Goal: Information Seeking & Learning: Learn about a topic

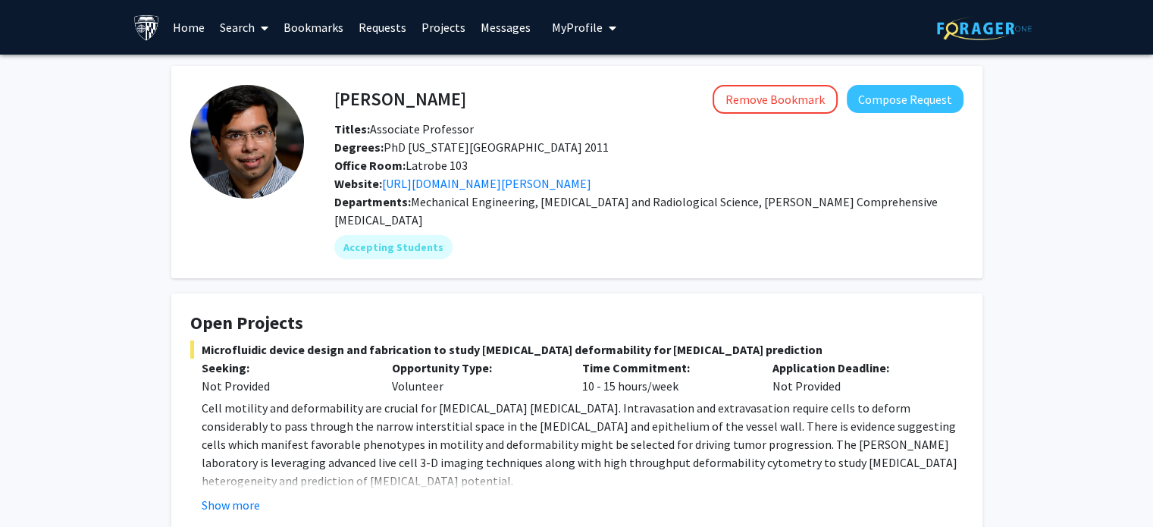
click at [303, 17] on link "Bookmarks" at bounding box center [313, 27] width 75 height 53
click at [312, 27] on link "Bookmarks" at bounding box center [313, 27] width 75 height 53
click at [319, 25] on link "Bookmarks" at bounding box center [313, 27] width 75 height 53
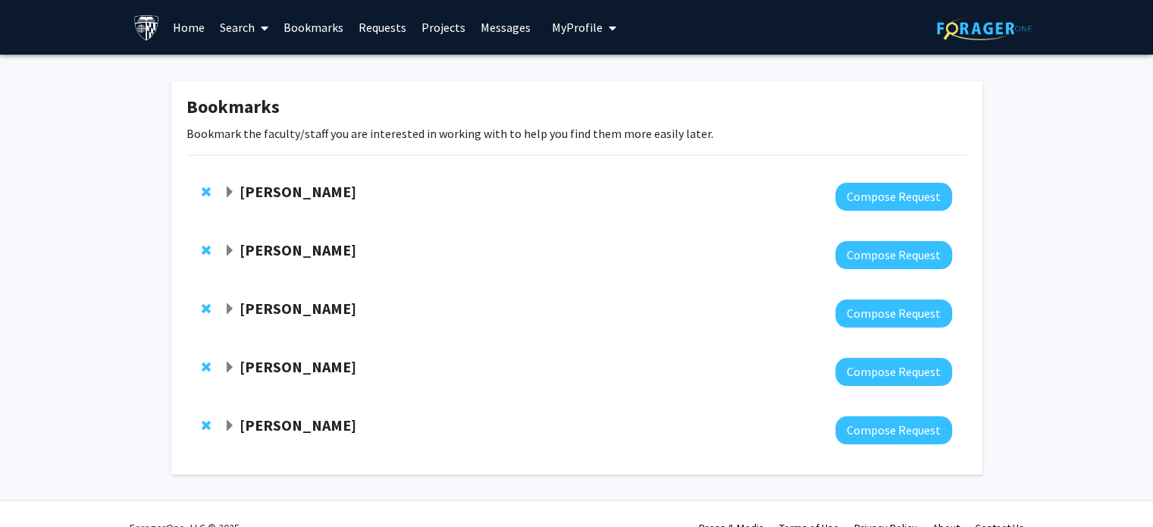
click at [267, 196] on strong "[PERSON_NAME]" at bounding box center [298, 191] width 117 height 19
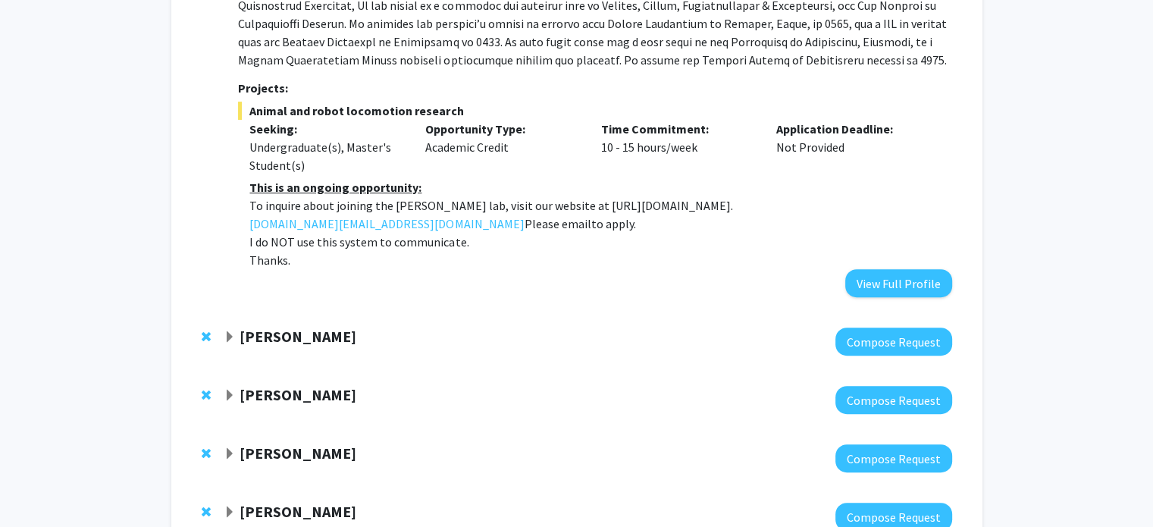
scroll to position [517, 0]
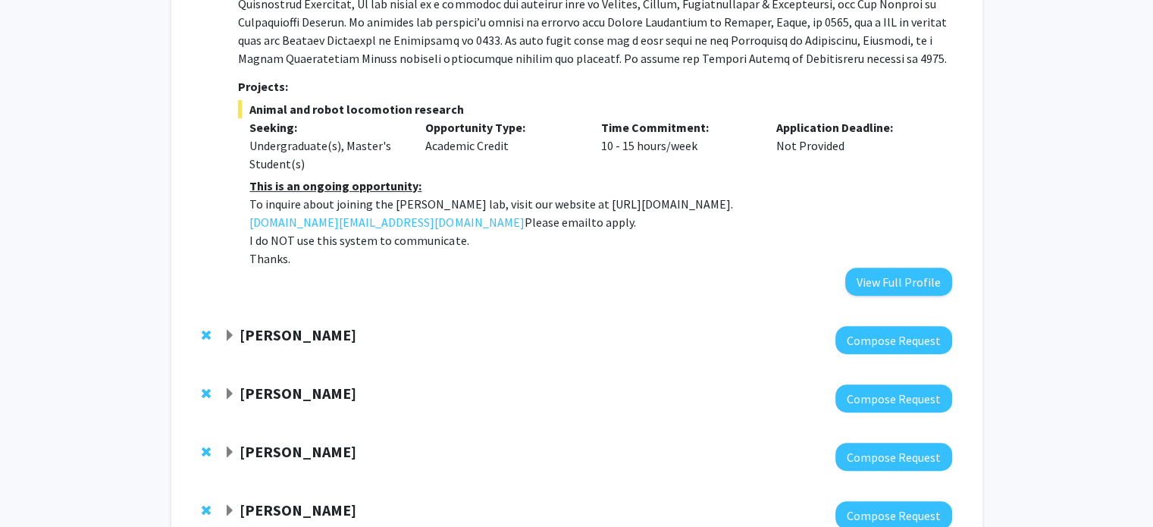
click at [322, 326] on div "[PERSON_NAME]" at bounding box center [388, 335] width 328 height 19
click at [231, 330] on span "Expand David Elbert Bookmark" at bounding box center [230, 336] width 12 height 12
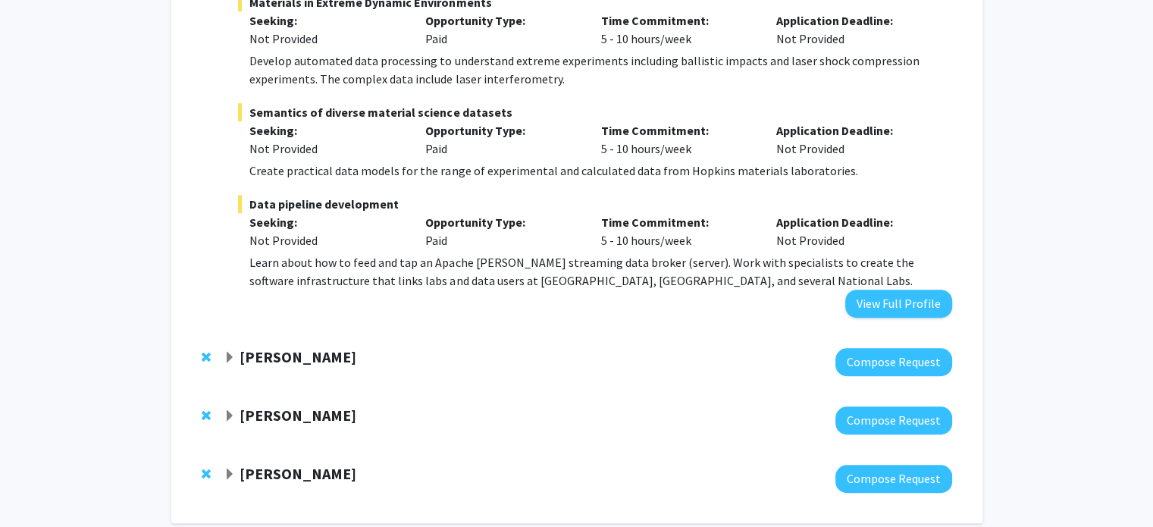
scroll to position [1019, 0]
click at [231, 352] on span "Expand Ishan Barman Bookmark" at bounding box center [230, 358] width 12 height 12
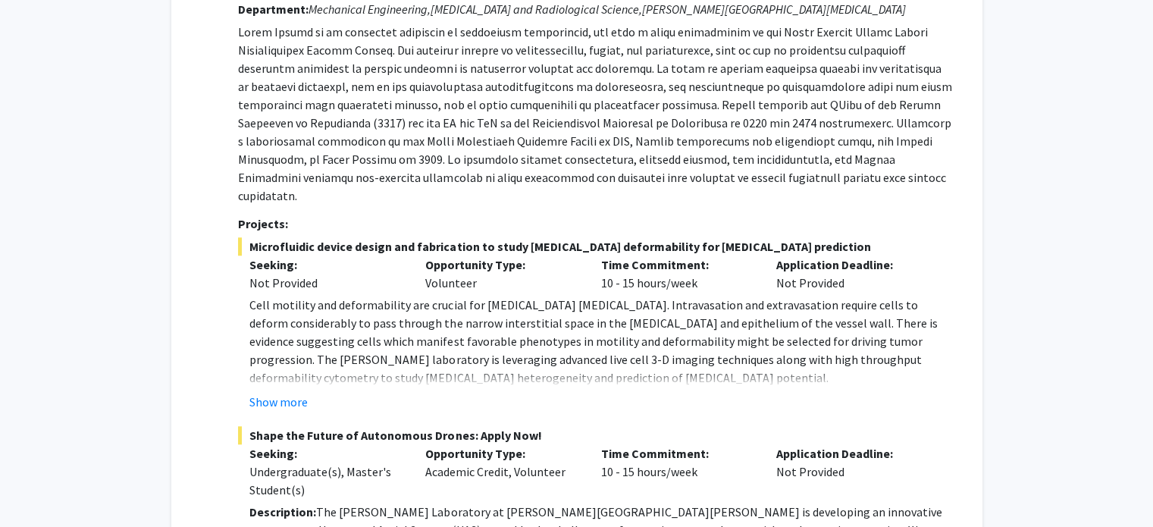
scroll to position [1401, 0]
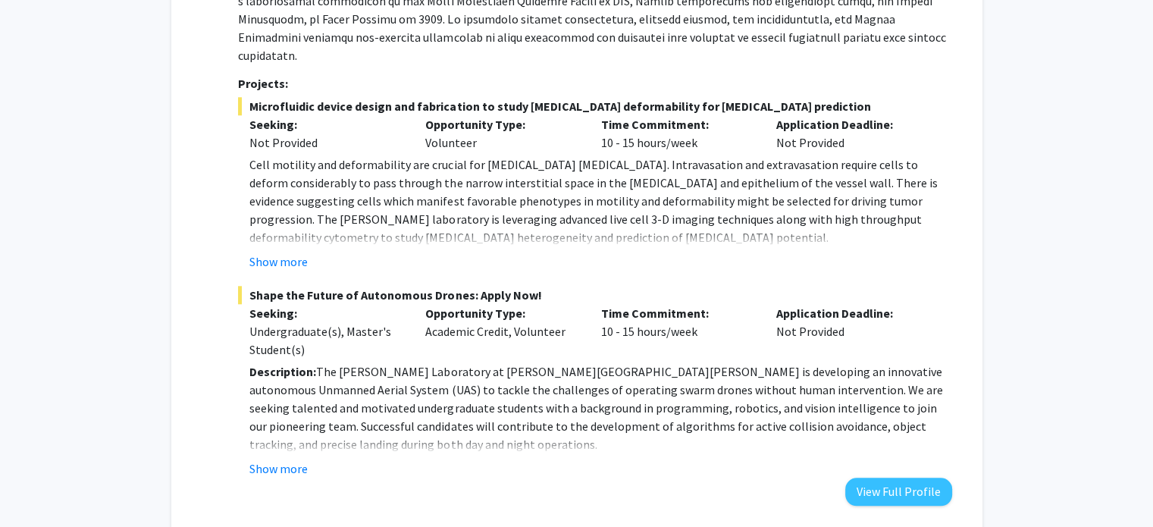
click at [540, 304] on div "Opportunity Type: Academic Credit, Volunteer" at bounding box center [502, 331] width 176 height 55
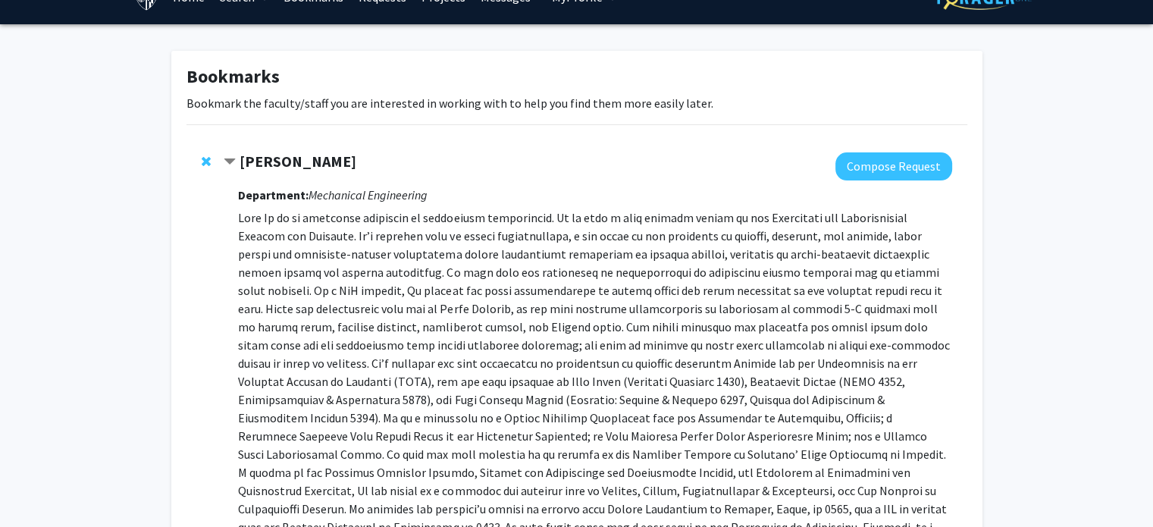
scroll to position [0, 0]
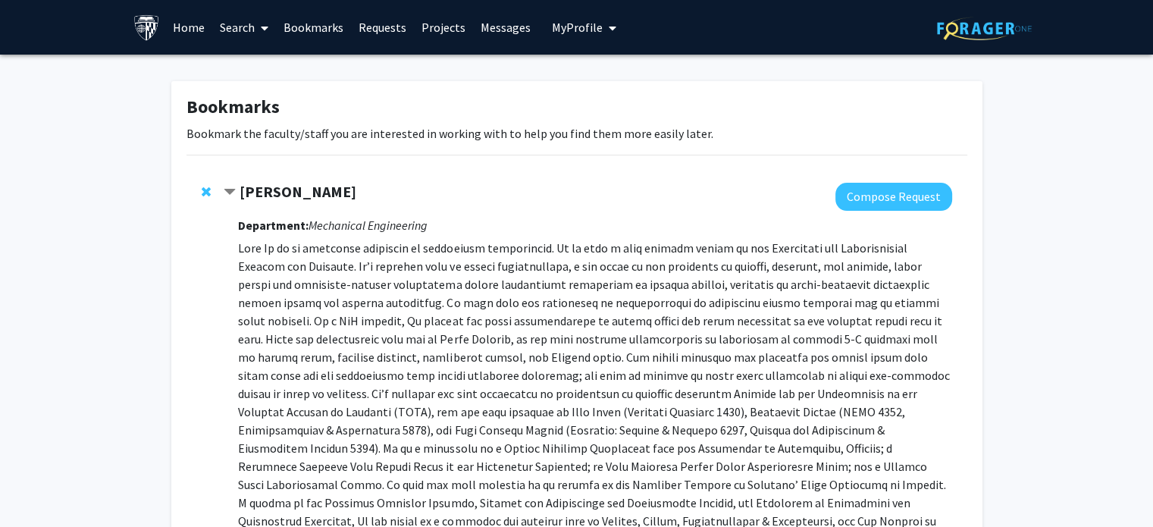
click at [253, 30] on link "Search" at bounding box center [244, 27] width 64 height 53
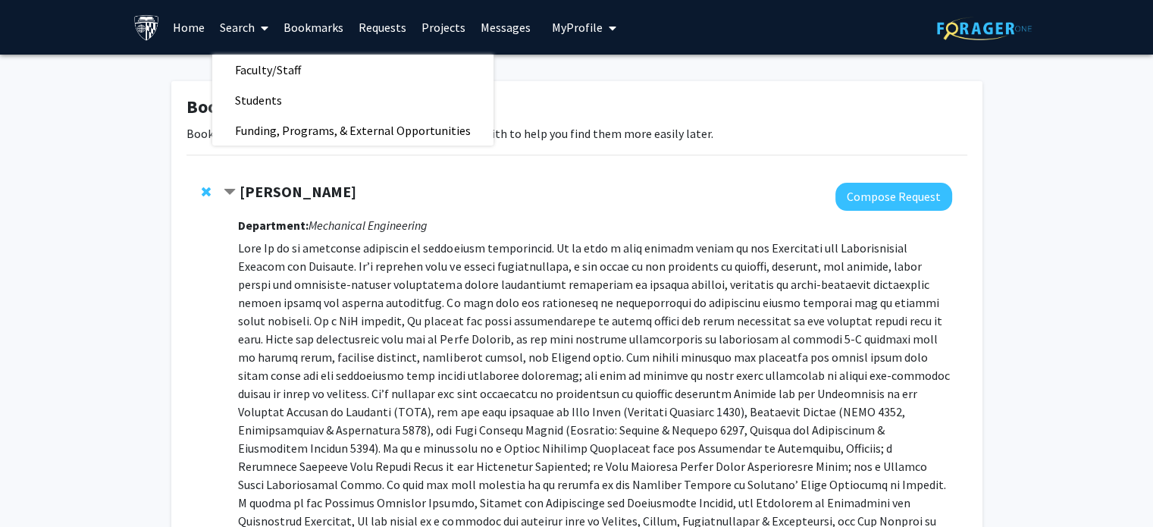
click at [253, 30] on link "Search" at bounding box center [244, 27] width 64 height 53
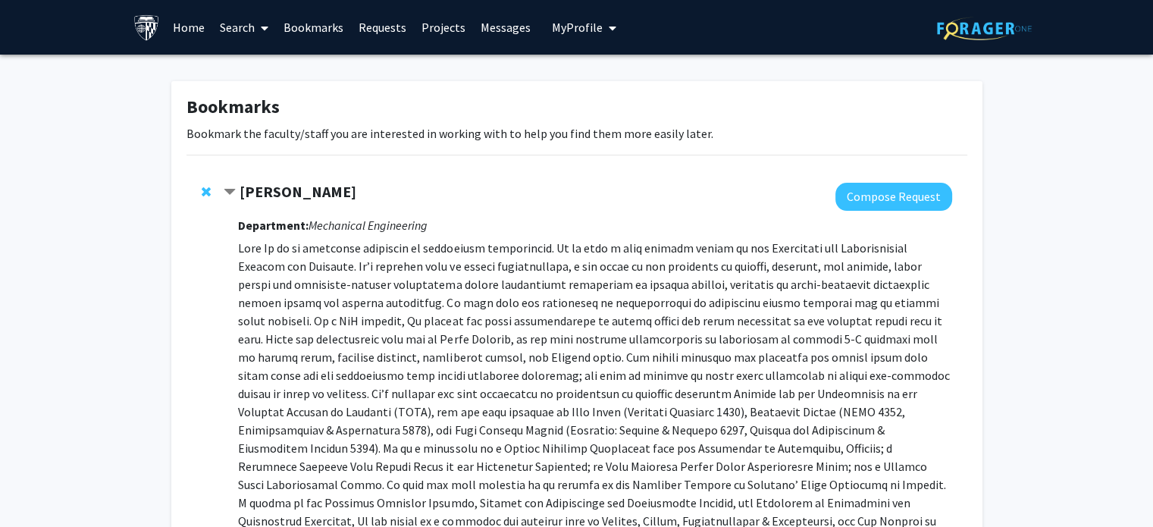
click at [259, 23] on span at bounding box center [262, 28] width 14 height 53
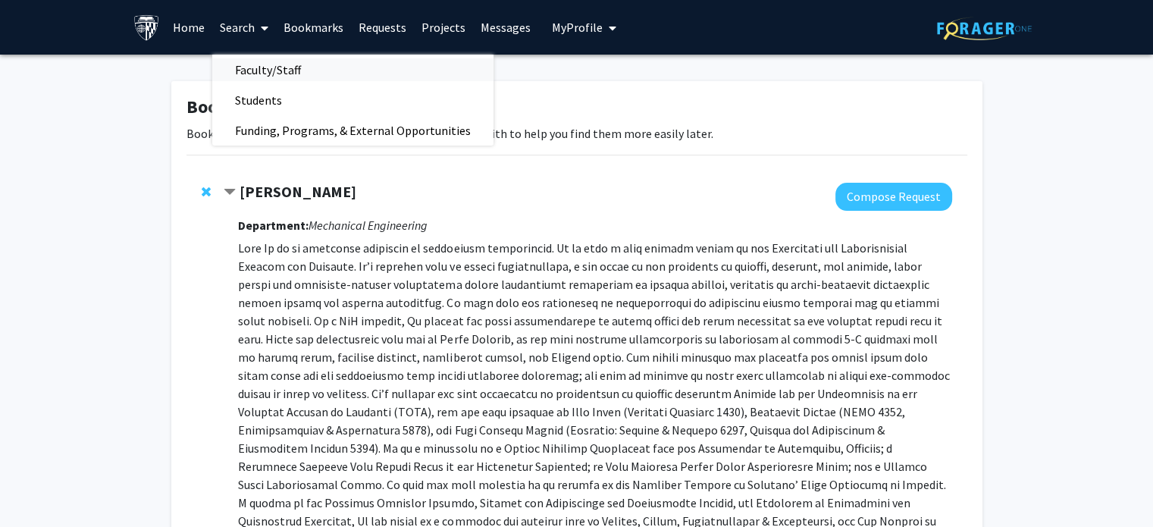
click at [289, 69] on span "Faculty/Staff" at bounding box center [267, 70] width 111 height 30
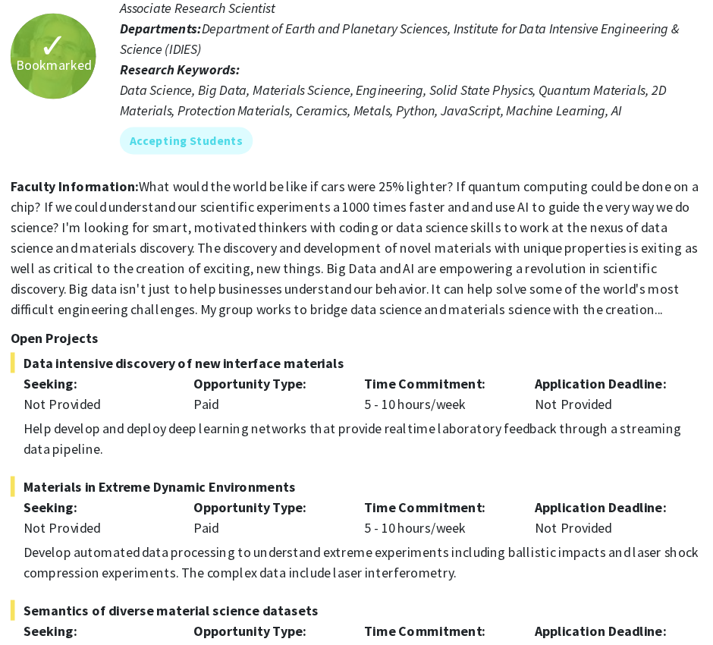
scroll to position [1991, 197]
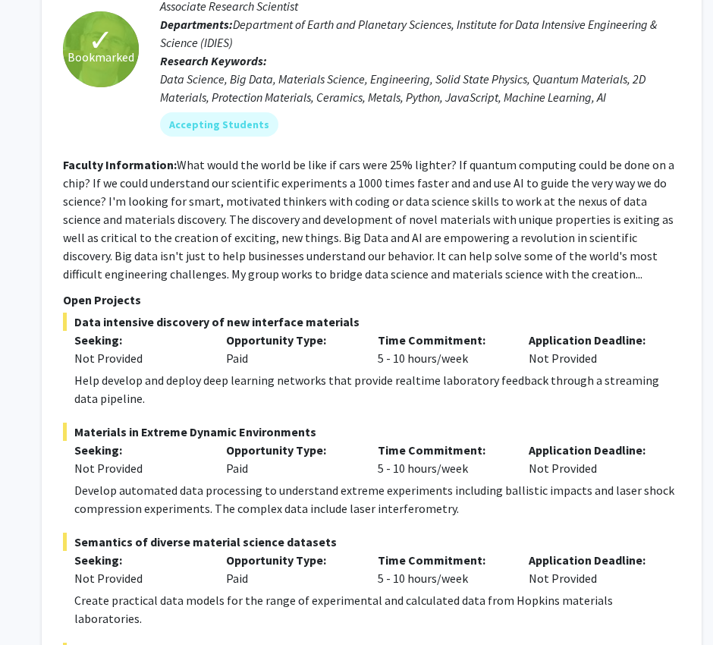
drag, startPoint x: 450, startPoint y: 2, endPoint x: 30, endPoint y: 268, distance: 497.6
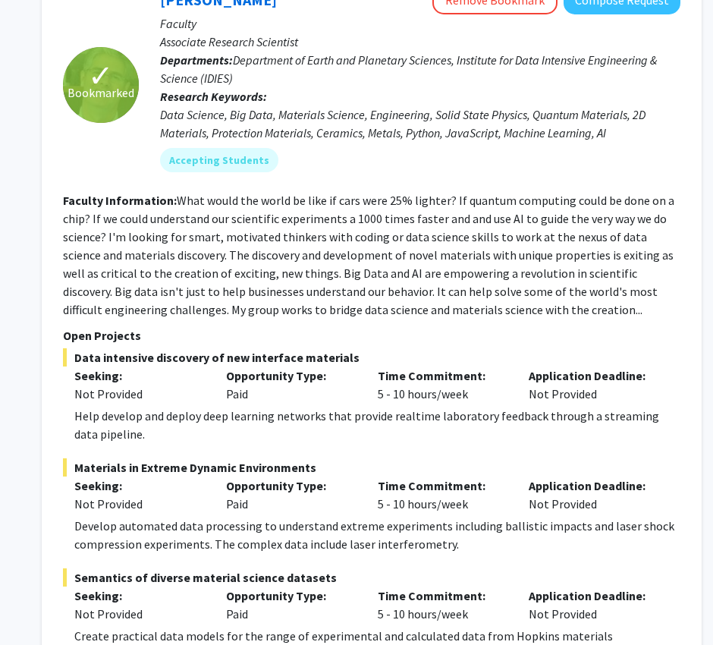
scroll to position [1954, 197]
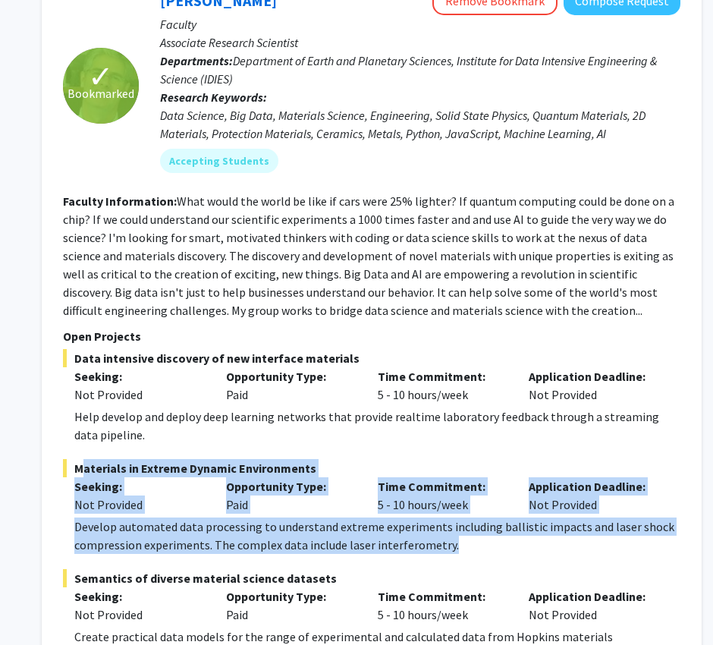
drag, startPoint x: 71, startPoint y: 428, endPoint x: 472, endPoint y: 516, distance: 410.8
click at [472, 516] on div "Materials in Extreme Dynamic Environments Seeking: Not Provided Opportunity Typ…" at bounding box center [371, 506] width 617 height 95
copy div "Materials in Extreme Dynamic Environments Seeking: Not Provided Opportunity Typ…"
click at [524, 459] on span "Materials in Extreme Dynamic Environments" at bounding box center [371, 468] width 617 height 18
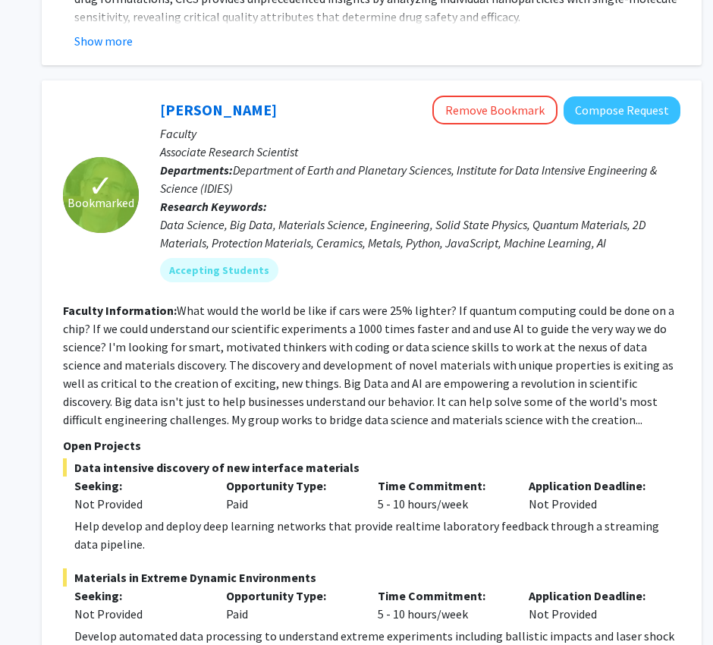
scroll to position [1844, 197]
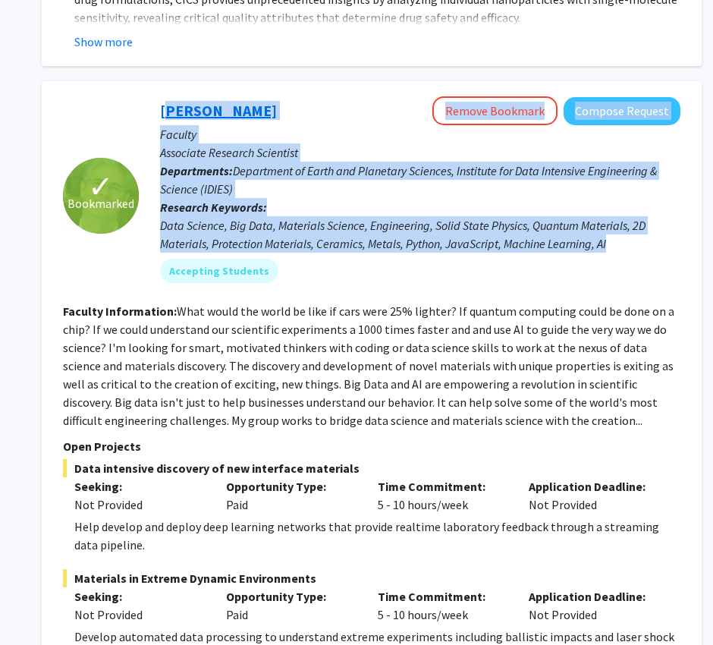
drag, startPoint x: 621, startPoint y: 212, endPoint x: 163, endPoint y: 80, distance: 476.9
click at [163, 96] on div "[PERSON_NAME] Remove Bookmark Compose Request Faculty Associate Research Scient…" at bounding box center [409, 195] width 541 height 198
copy div "[PERSON_NAME] Remove Bookmark Compose Request Faculty Associate Research Scient…"
click at [646, 256] on div "Accepting Students" at bounding box center [420, 271] width 526 height 30
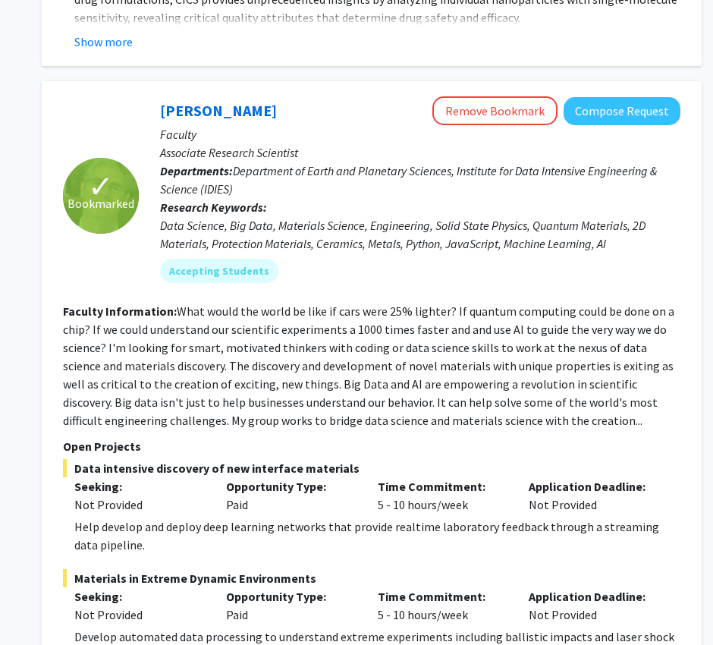
click at [665, 302] on section "Faculty Information: What would the world be like if cars were 25% lighter? If …" at bounding box center [371, 365] width 617 height 127
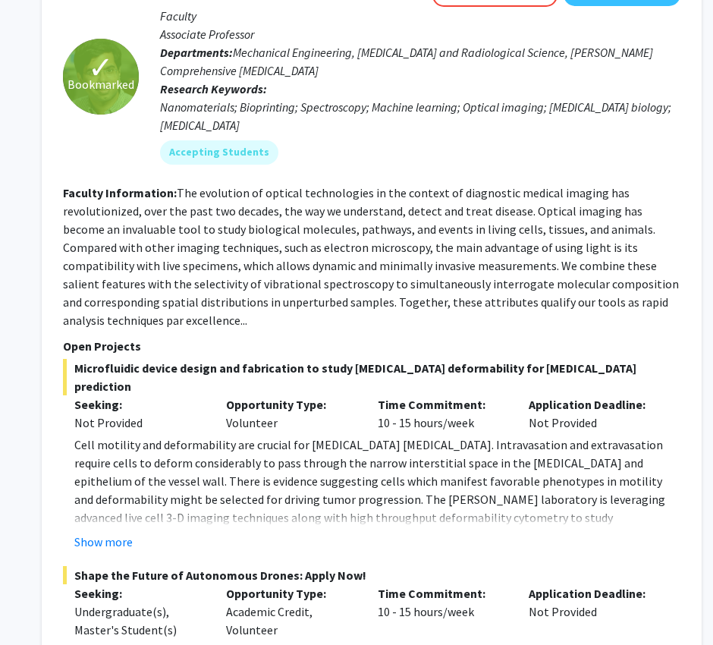
scroll to position [5834, 197]
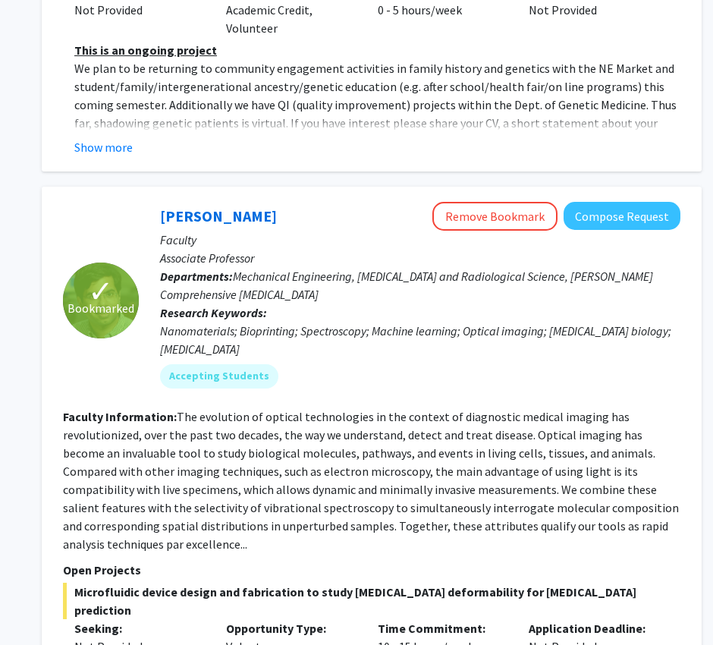
scroll to position [5609, 197]
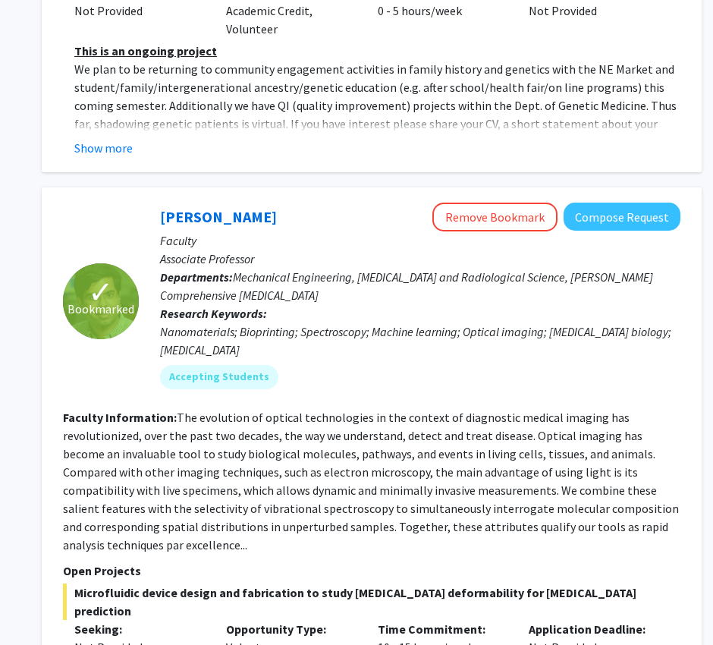
click at [330, 408] on section "Faculty Information: The evolution of optical technologies in the context of di…" at bounding box center [371, 481] width 617 height 146
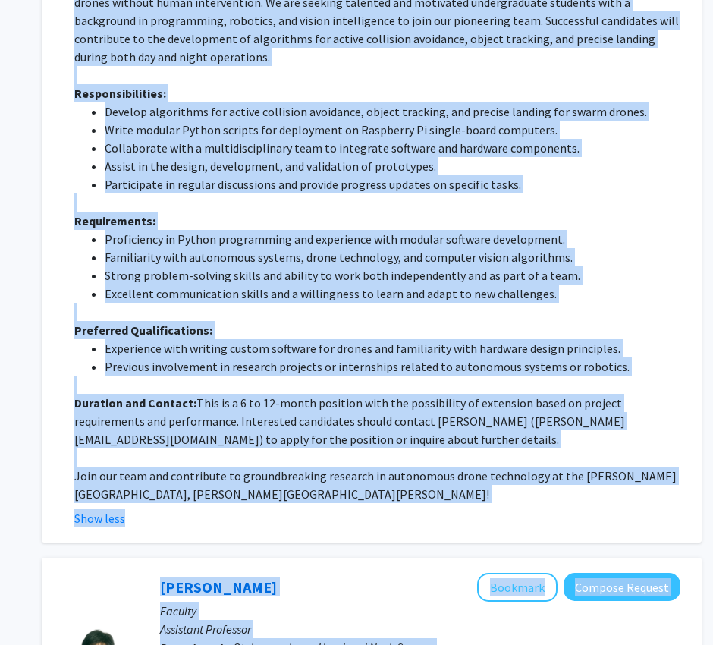
scroll to position [6581, 197]
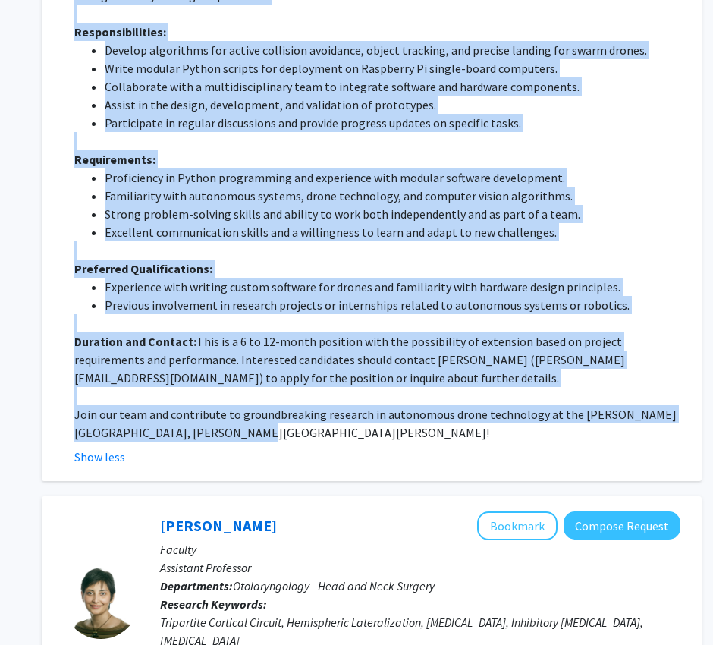
drag, startPoint x: 74, startPoint y: 322, endPoint x: 238, endPoint y: 246, distance: 181.5
click at [238, 246] on div "Shape the Future of Autonomous Drones: Apply Now! Seeking: Undergraduate(s), Ma…" at bounding box center [371, 142] width 617 height 647
copy div "Shape the Future of Autonomous Drones: Apply Now! Seeking: Undergraduate(s), Ma…"
click at [569, 259] on p "Preferred Qualifications:" at bounding box center [377, 268] width 606 height 18
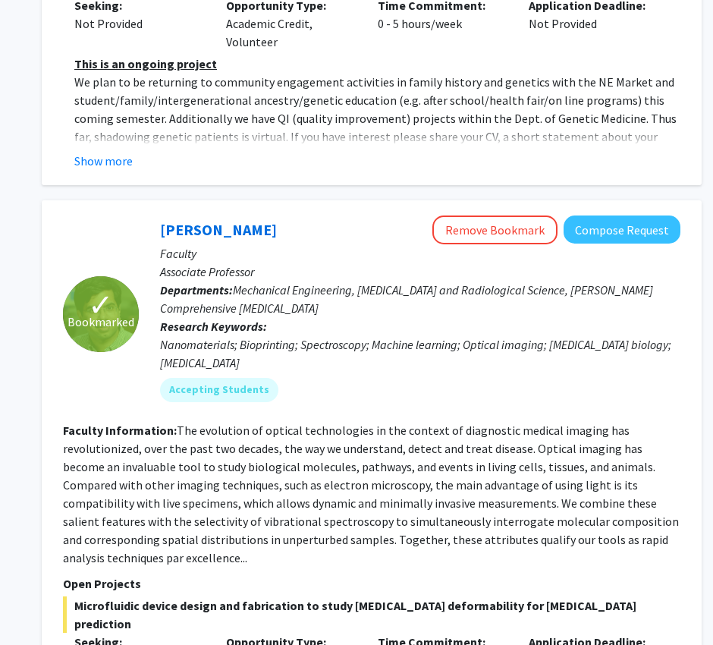
scroll to position [5573, 197]
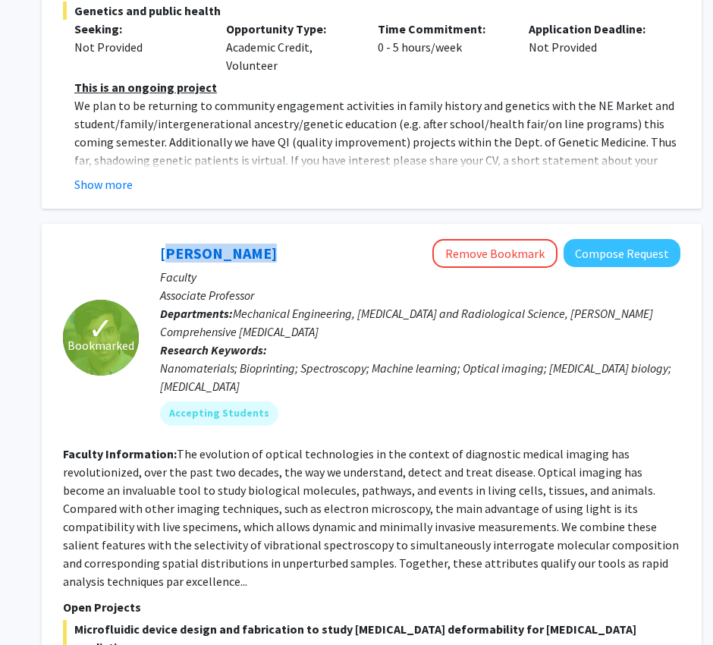
drag, startPoint x: 257, startPoint y: 110, endPoint x: 152, endPoint y: 109, distance: 105.4
click at [152, 239] on div "[PERSON_NAME] Remove Bookmark Compose Request Faculty Associate Professor Depar…" at bounding box center [409, 338] width 541 height 198
drag, startPoint x: 206, startPoint y: 101, endPoint x: 577, endPoint y: 224, distance: 391.6
click at [577, 359] on div "Nanomaterials; Bioprinting; Spectroscopy; Machine learning; Optical imaging; [M…" at bounding box center [420, 377] width 520 height 36
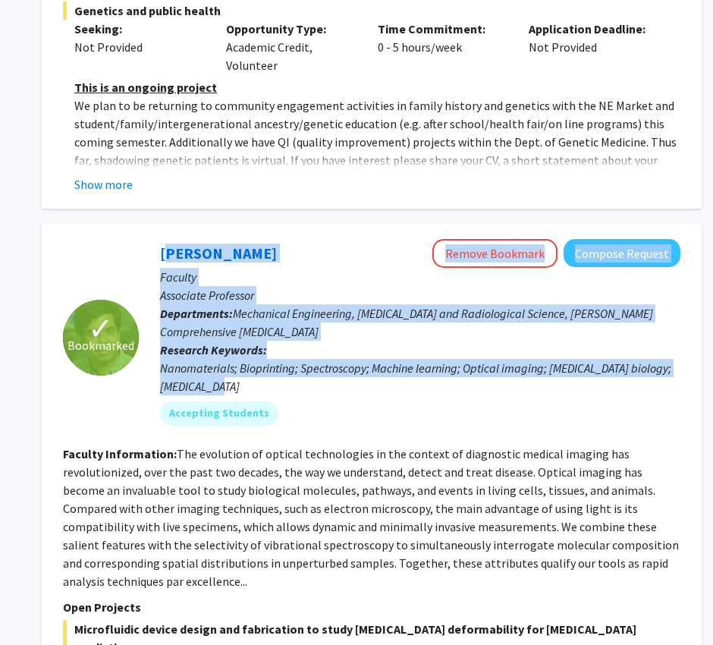
drag, startPoint x: 251, startPoint y: 241, endPoint x: 159, endPoint y: 102, distance: 167.0
click at [159, 239] on div "[PERSON_NAME] Remove Bookmark Compose Request Faculty Associate Professor Depar…" at bounding box center [409, 338] width 541 height 198
copy div "[PERSON_NAME] Remove Bookmark Compose Request Faculty Associate Professor Depar…"
click at [395, 398] on div "Accepting Students" at bounding box center [420, 413] width 526 height 30
click at [439, 359] on div "Nanomaterials; Bioprinting; Spectroscopy; Machine learning; Optical imaging; [M…" at bounding box center [420, 377] width 520 height 36
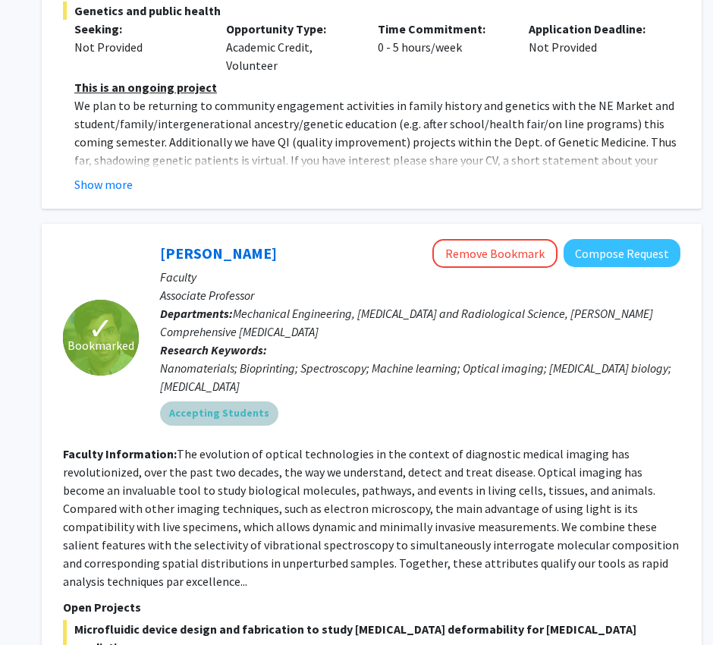
click at [544, 398] on div "Accepting Students" at bounding box center [420, 413] width 526 height 30
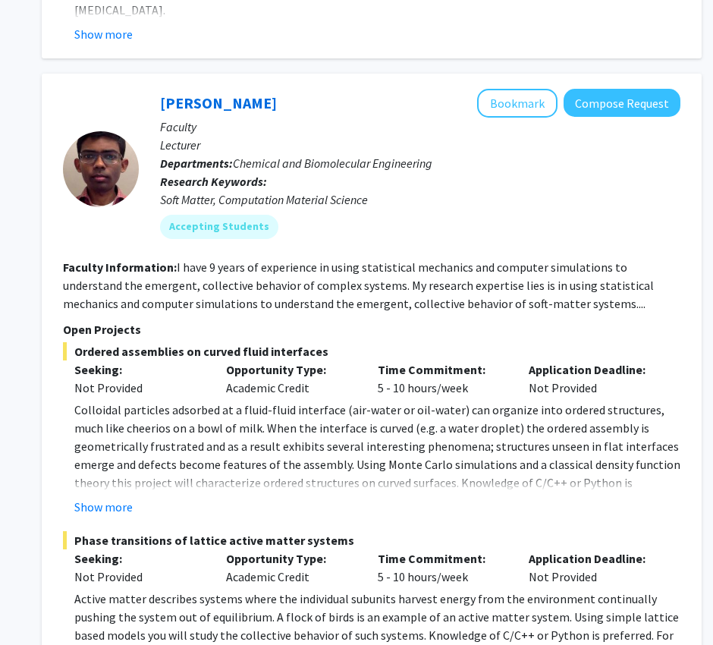
scroll to position [7660, 197]
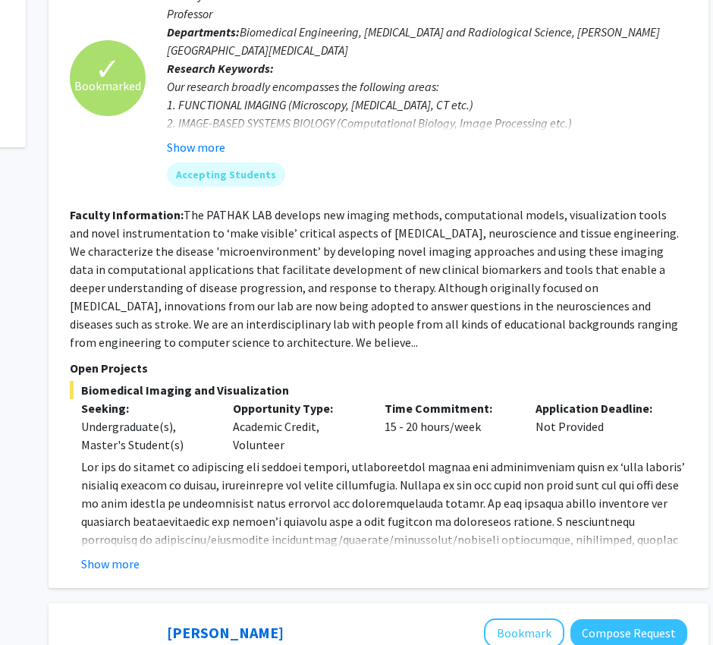
scroll to position [763, 190]
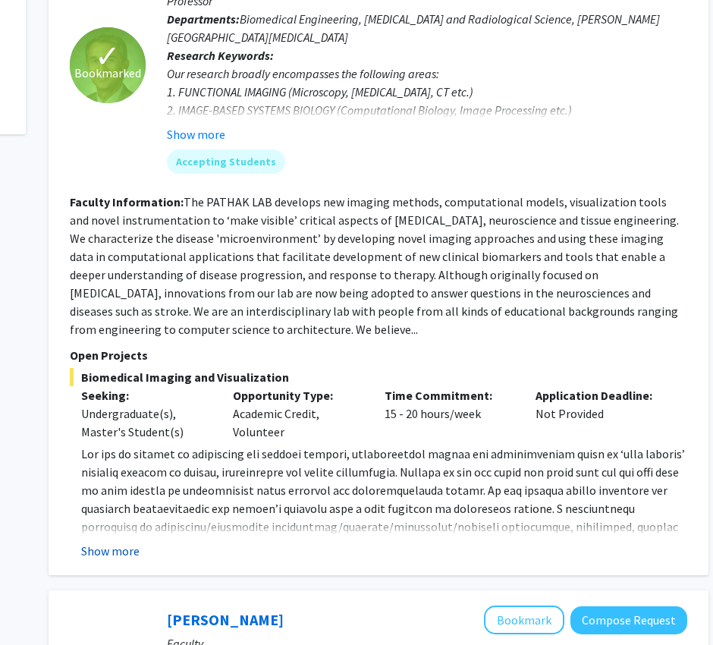
click at [125, 526] on button "Show more" at bounding box center [110, 550] width 58 height 18
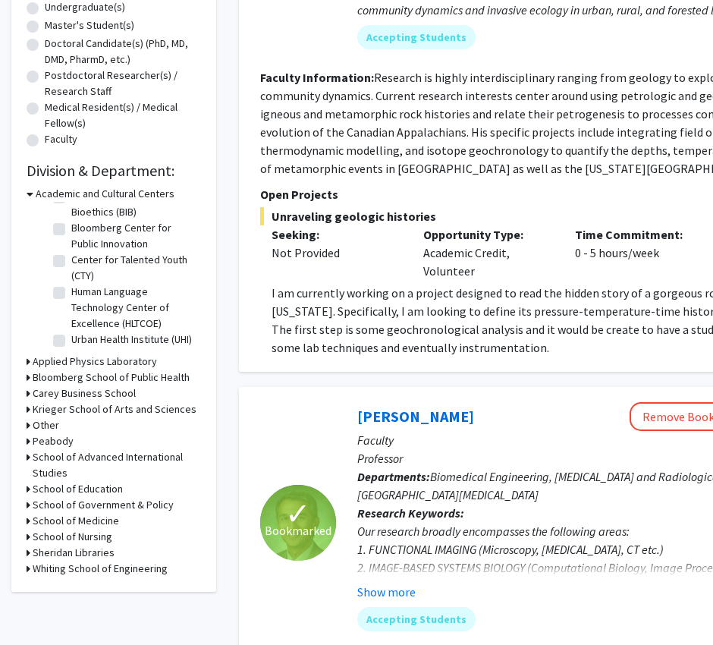
scroll to position [310, 0]
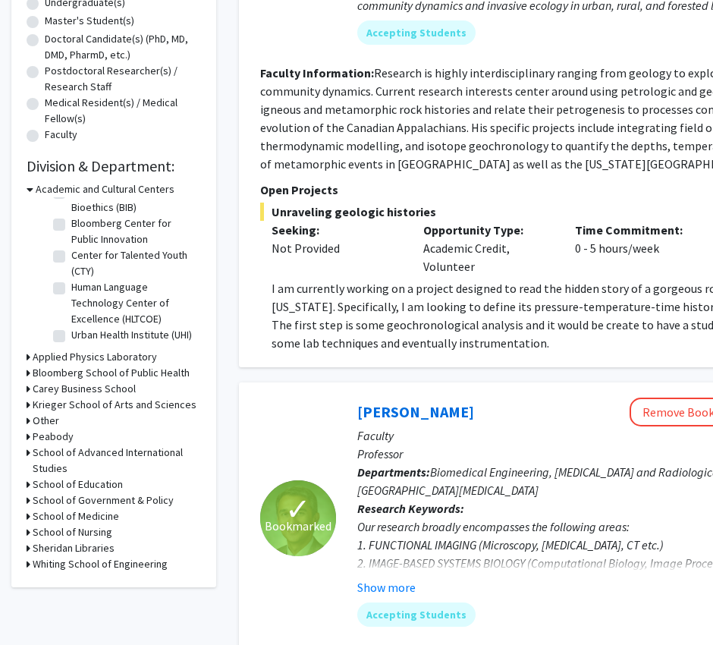
click at [30, 357] on icon at bounding box center [29, 357] width 4 height 16
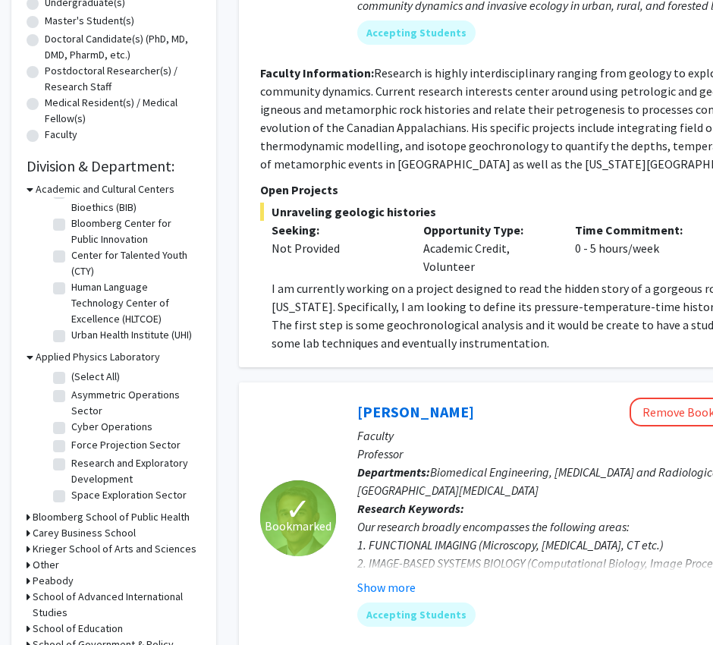
click at [71, 380] on label "(Select All)" at bounding box center [95, 377] width 49 height 16
click at [71, 378] on input "(Select All)" at bounding box center [76, 374] width 10 height 10
checkbox input "true"
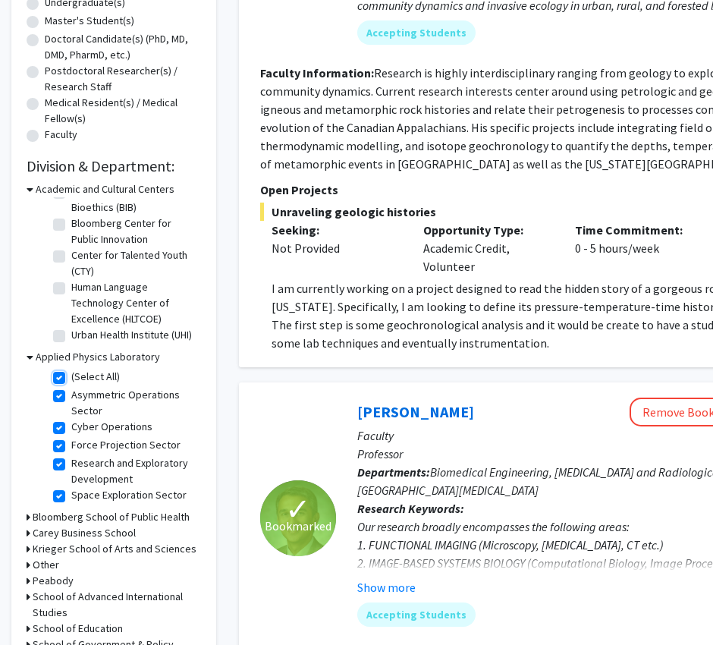
checkbox input "true"
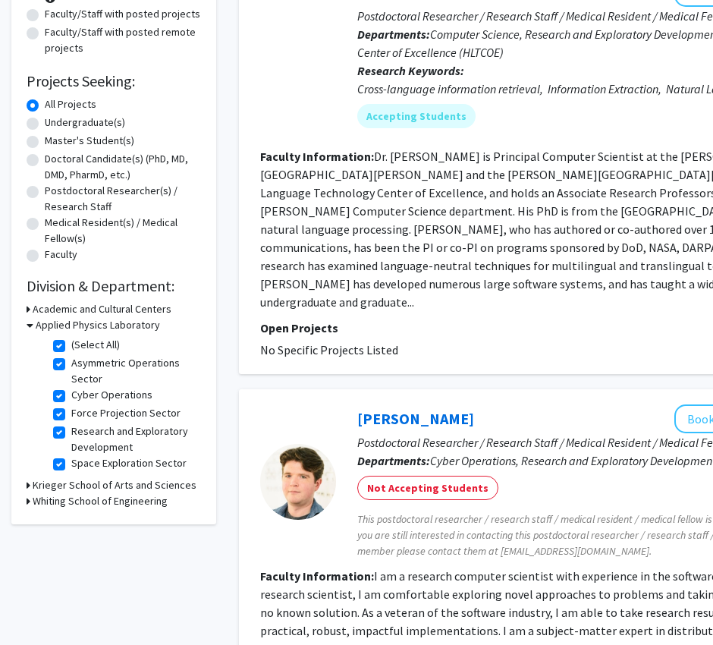
scroll to position [221, 0]
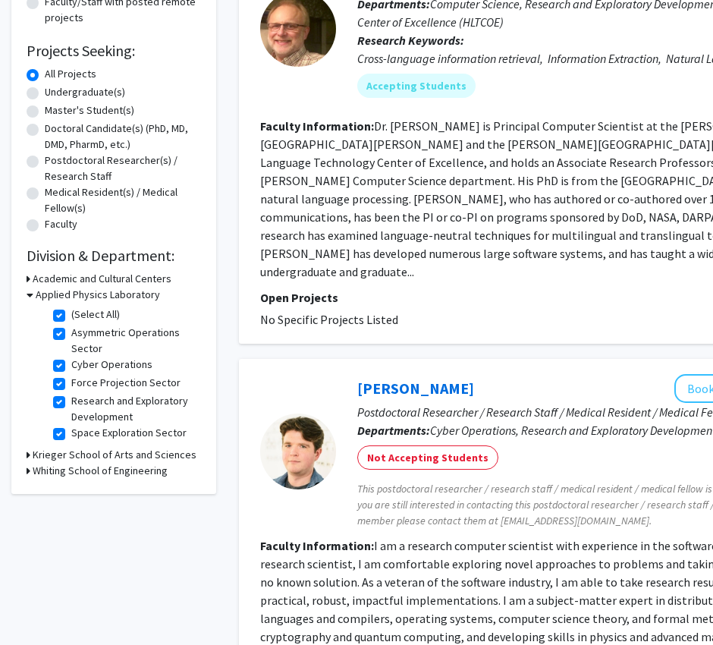
click at [71, 312] on label "(Select All)" at bounding box center [95, 314] width 49 height 16
click at [71, 312] on input "(Select All)" at bounding box center [76, 311] width 10 height 10
checkbox input "false"
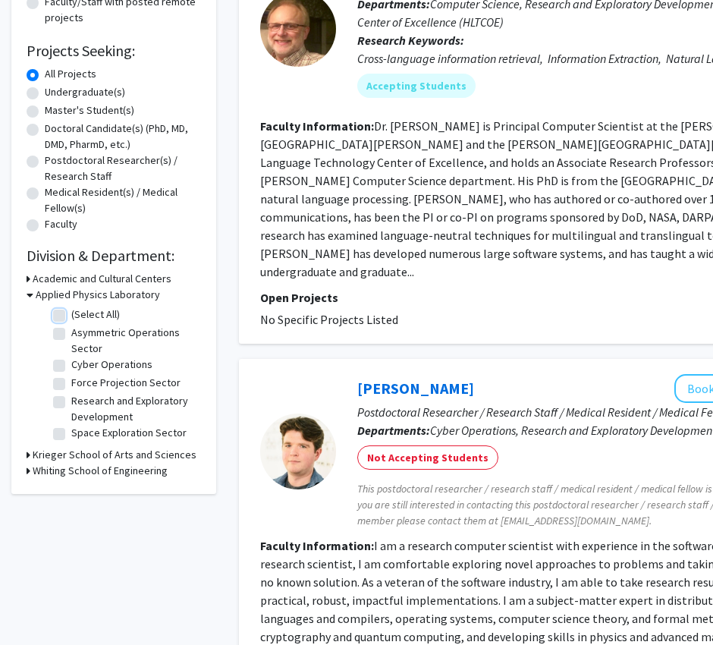
checkbox input "false"
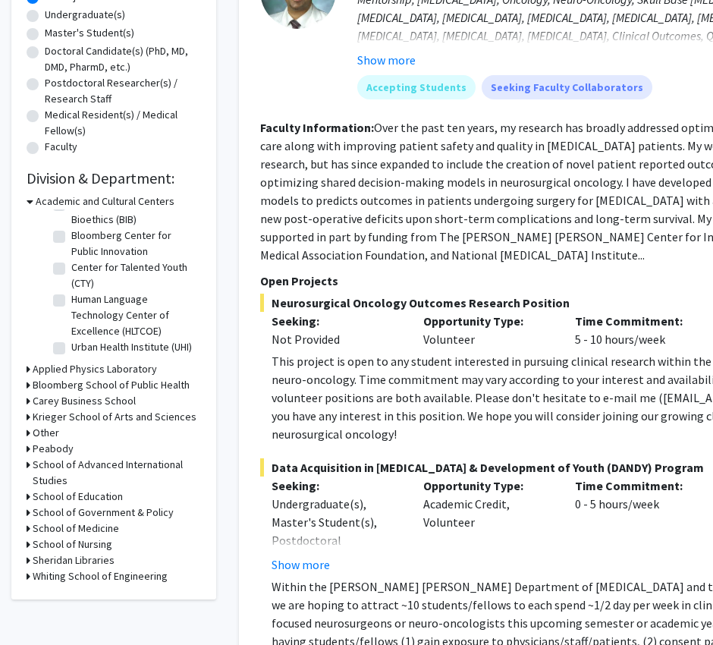
scroll to position [322, 0]
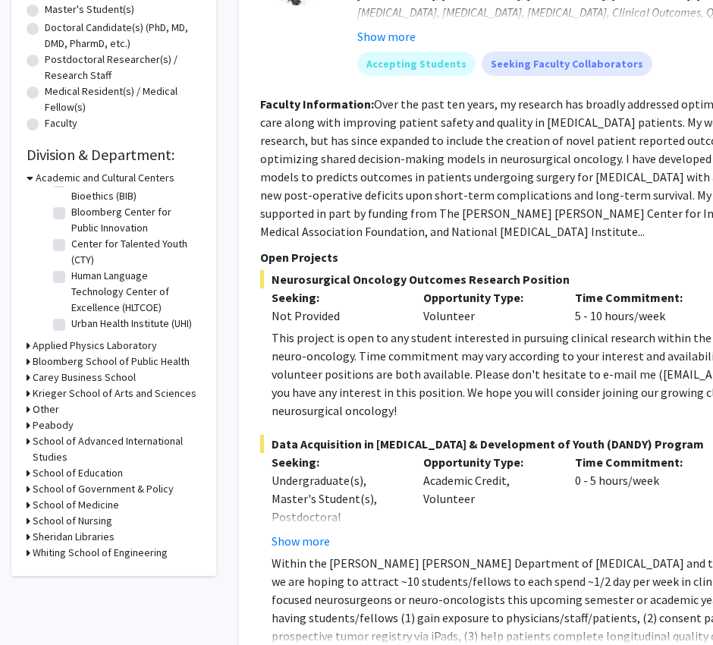
click at [129, 526] on h3 "Whiting School of Engineering" at bounding box center [100, 552] width 135 height 16
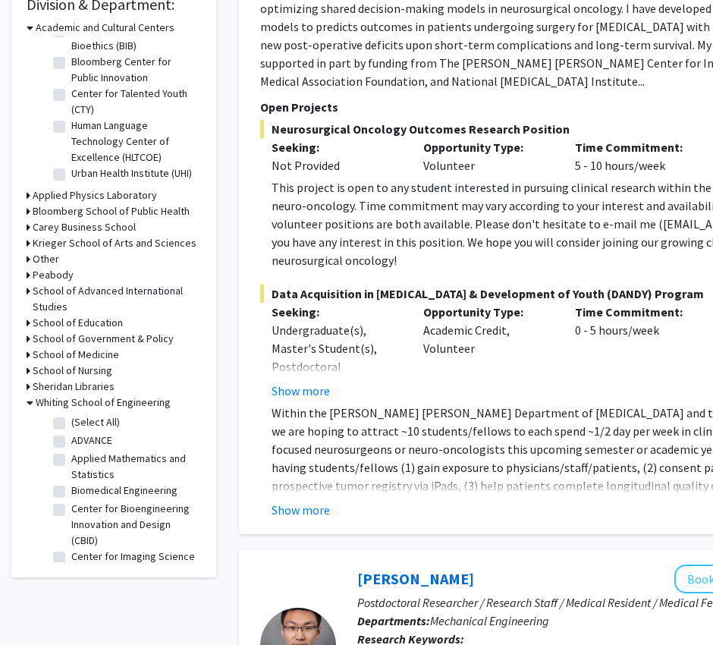
scroll to position [0, 0]
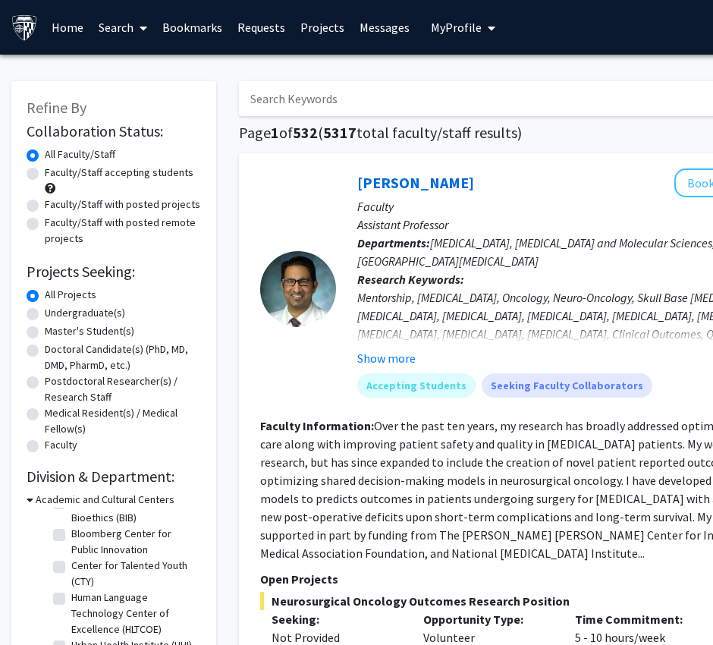
click at [206, 28] on link "Bookmarks" at bounding box center [192, 27] width 75 height 53
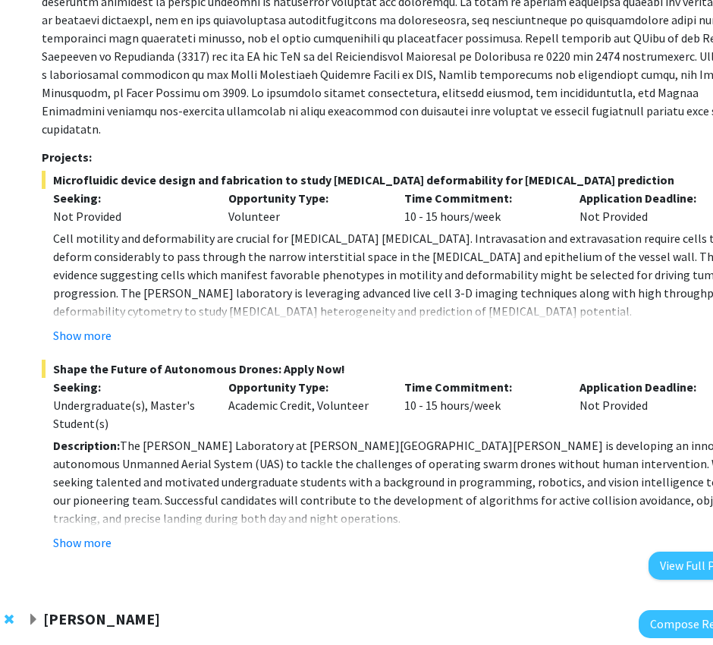
scroll to position [1592, 75]
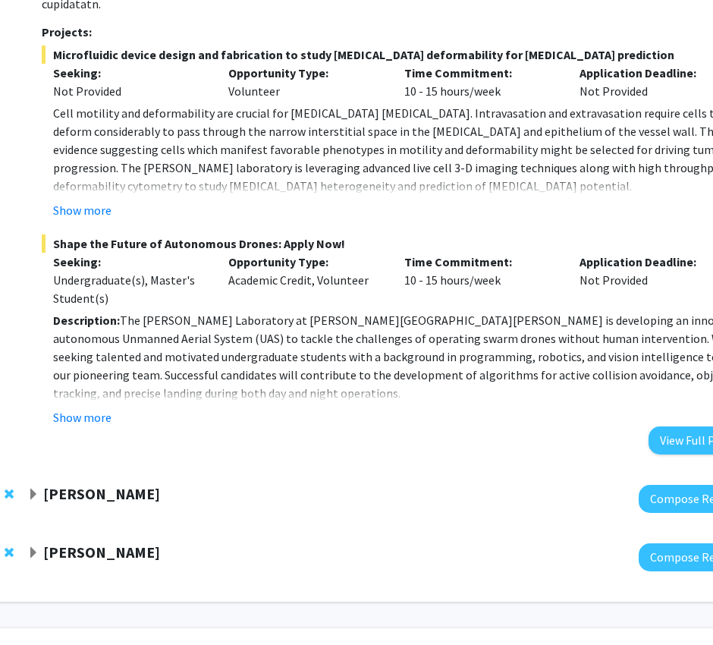
click at [122, 484] on strong "[PERSON_NAME]" at bounding box center [101, 493] width 117 height 19
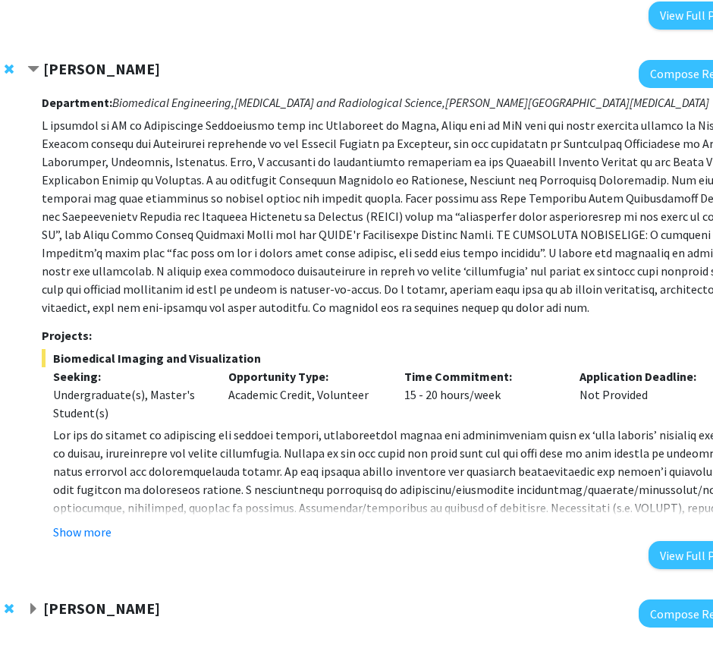
scroll to position [2018, 75]
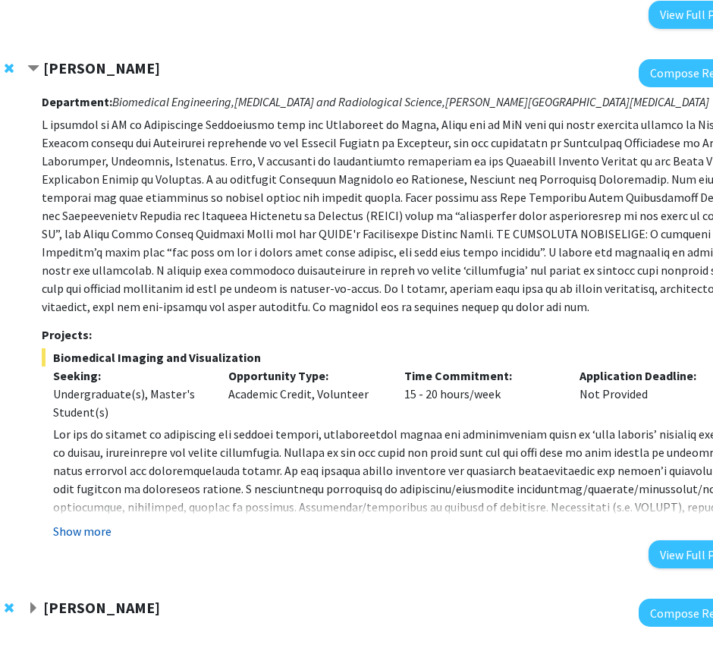
click at [109, 522] on button "Show more" at bounding box center [82, 531] width 58 height 18
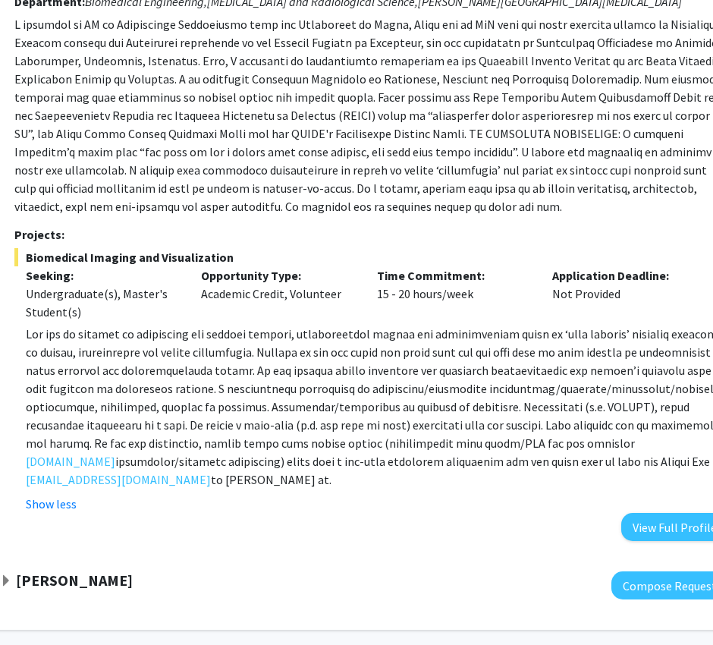
scroll to position [2146, 102]
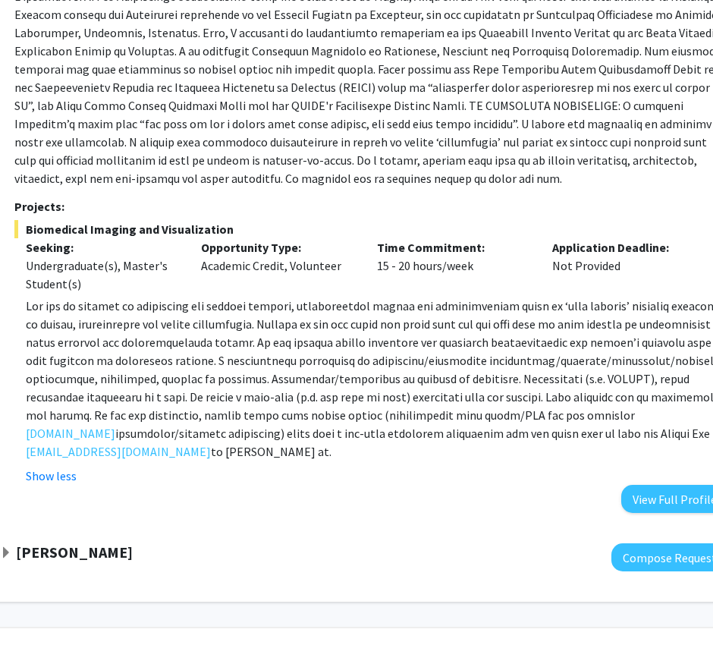
click at [77, 526] on strong "[PERSON_NAME]" at bounding box center [74, 551] width 117 height 19
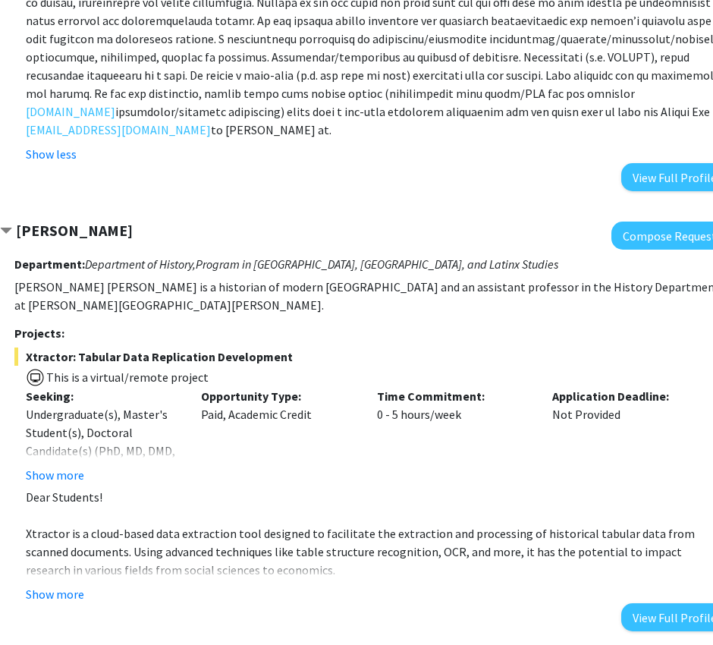
scroll to position [2480, 102]
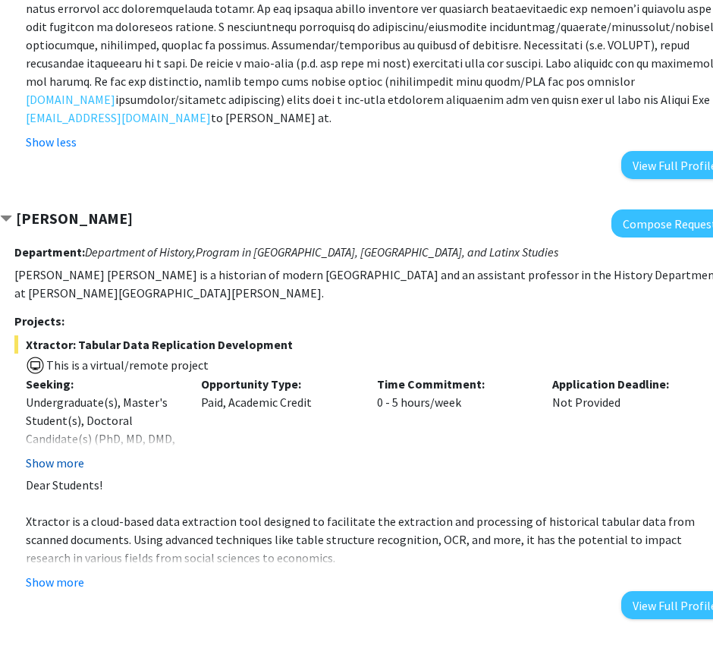
click at [73, 453] on button "Show more" at bounding box center [55, 462] width 58 height 18
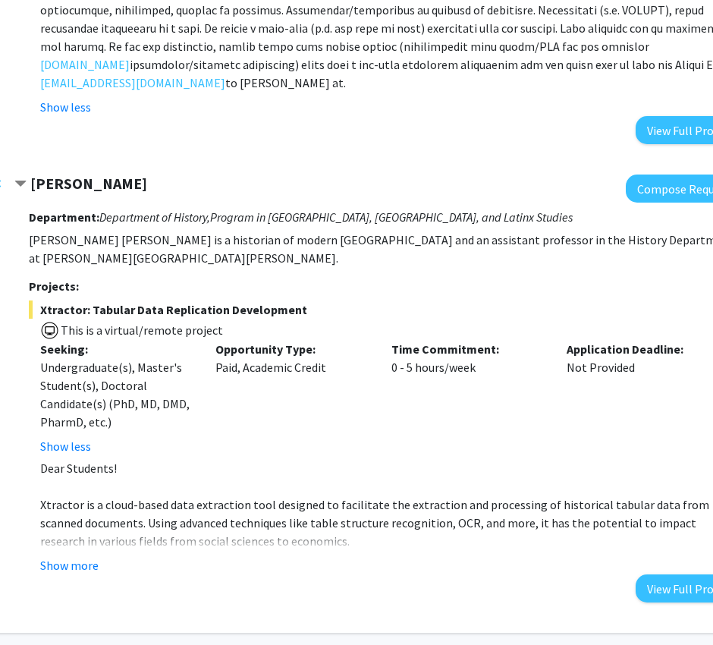
scroll to position [2515, 90]
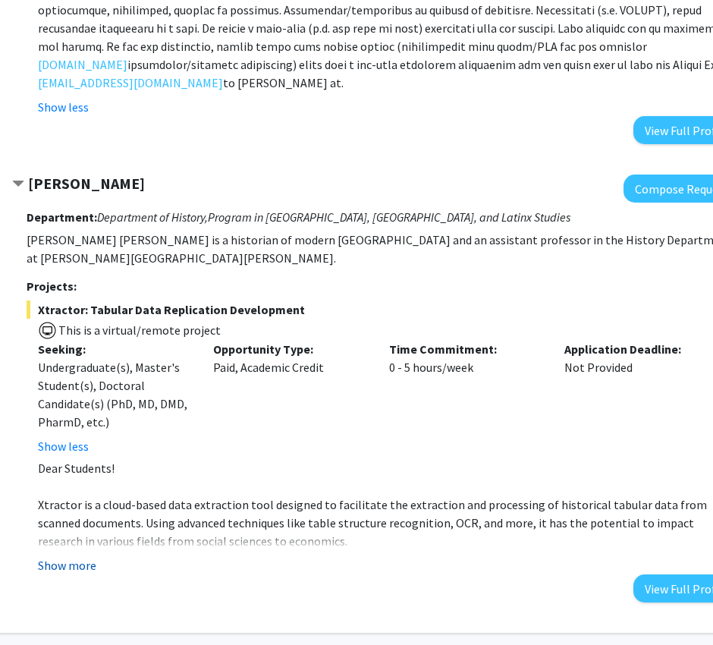
click at [73, 526] on button "Show more" at bounding box center [67, 565] width 58 height 18
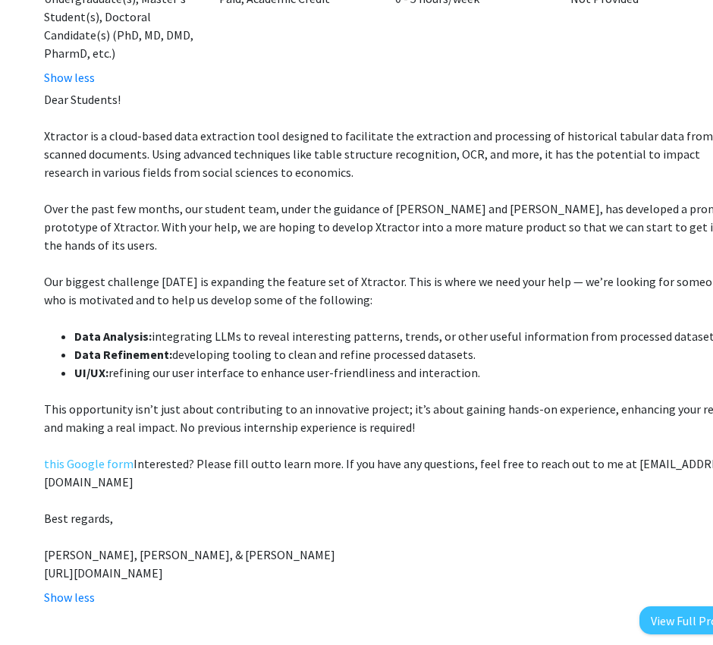
scroll to position [2910, 84]
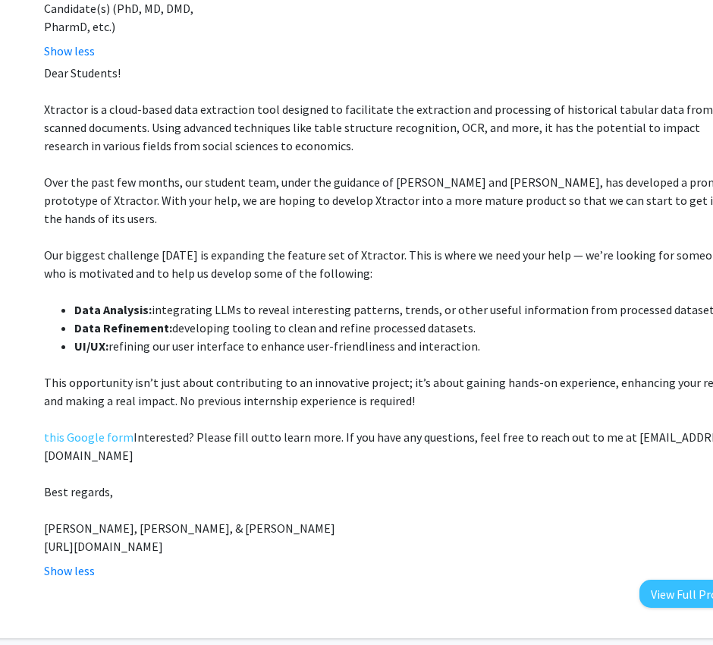
drag, startPoint x: 37, startPoint y: 110, endPoint x: 250, endPoint y: 481, distance: 427.7
click at [250, 481] on div "[PERSON_NAME] Compose Request Department: Department of History, Program in [GE…" at bounding box center [382, 193] width 728 height 828
copy div "[PERSON_NAME] Compose Request Department: Department of History, Program in [GE…"
click at [583, 246] on p "Our biggest challenge [DATE] is expanding the feature set of Xtractor. This is …" at bounding box center [395, 264] width 702 height 36
click at [397, 500] on p at bounding box center [395, 509] width 702 height 18
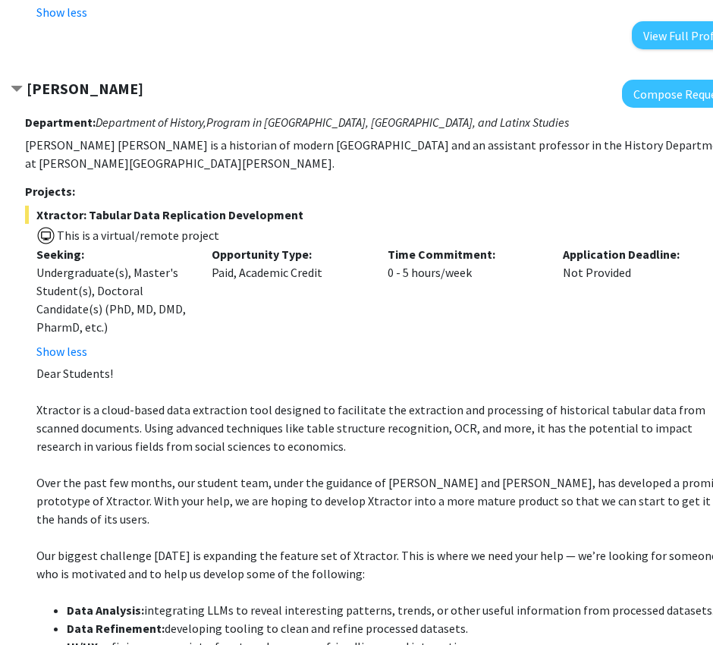
scroll to position [2609, 92]
